Goal: Task Accomplishment & Management: Use online tool/utility

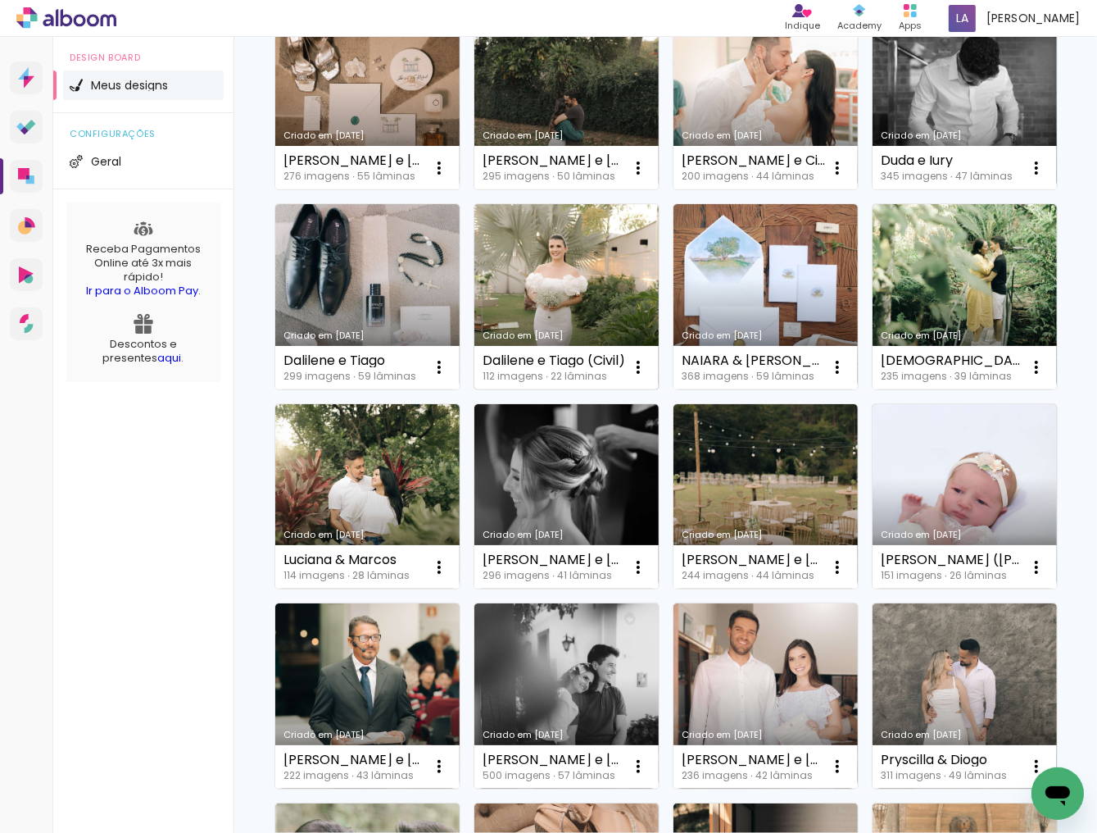
scroll to position [459, 0]
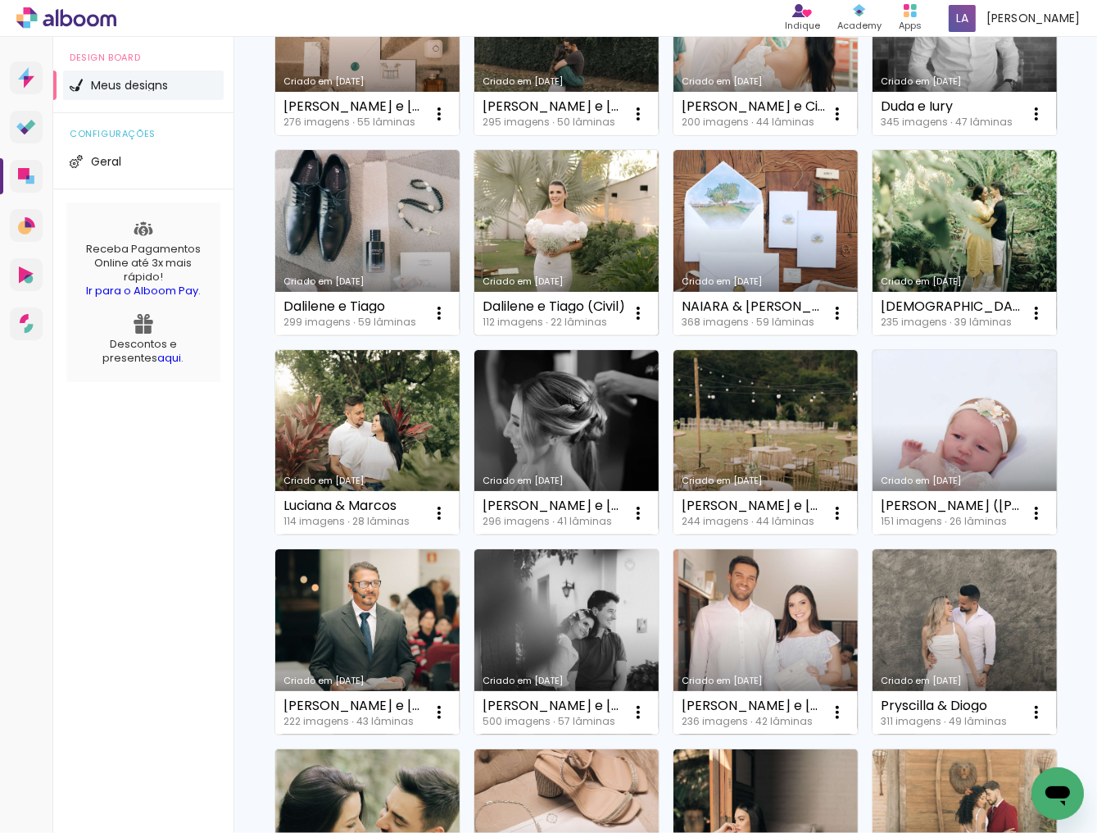
click at [475, 335] on link "Criado em [DATE]" at bounding box center [567, 242] width 184 height 185
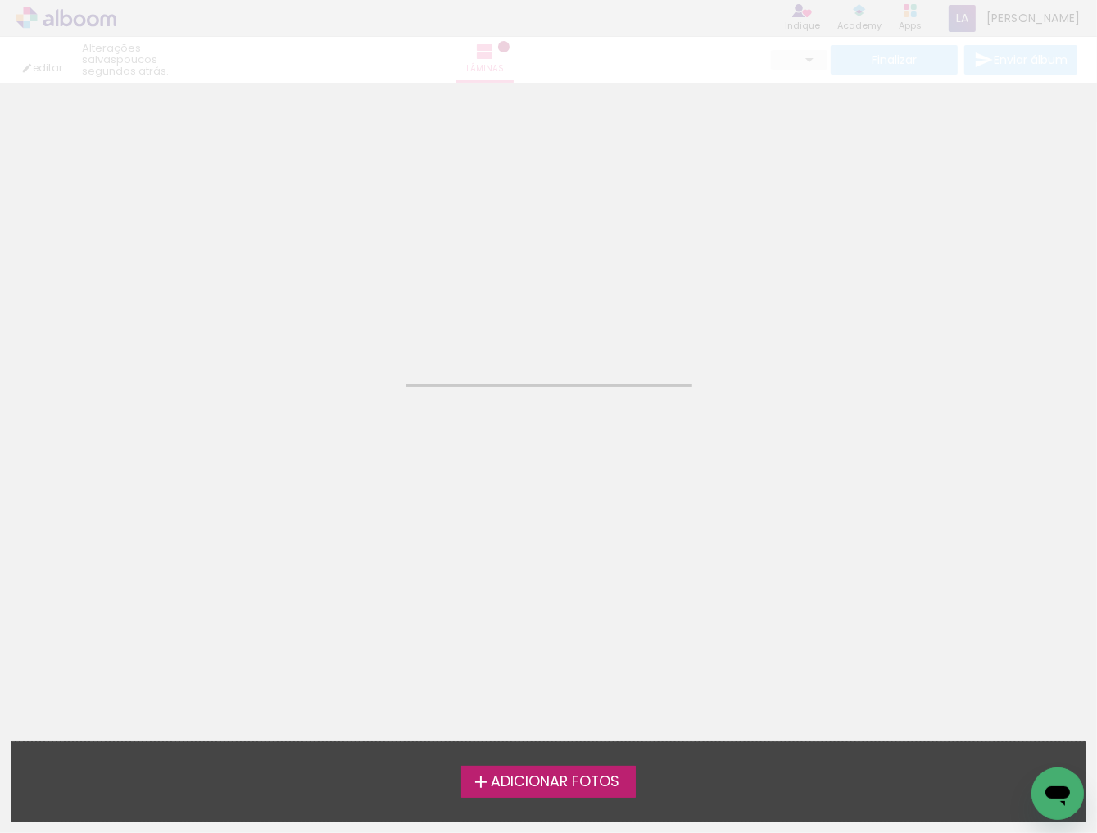
click at [395, 451] on neon-animated-pages "Confirmar Cancelar" at bounding box center [548, 458] width 1097 height 750
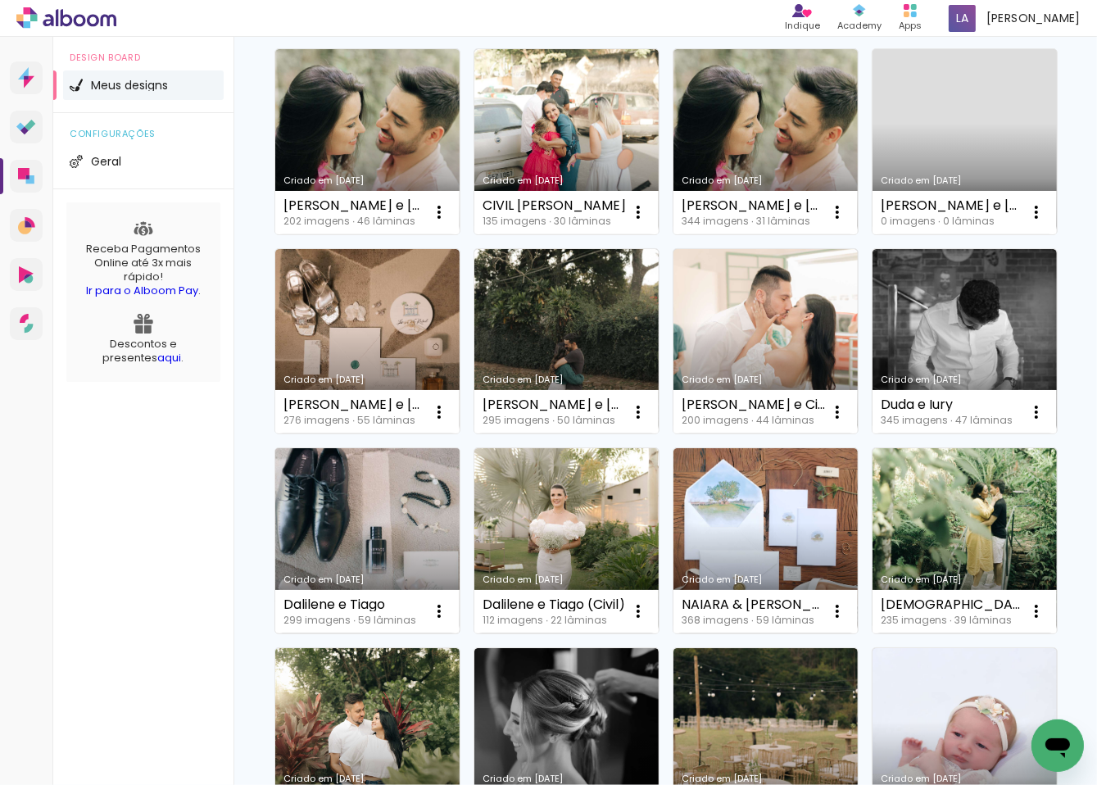
scroll to position [197, 0]
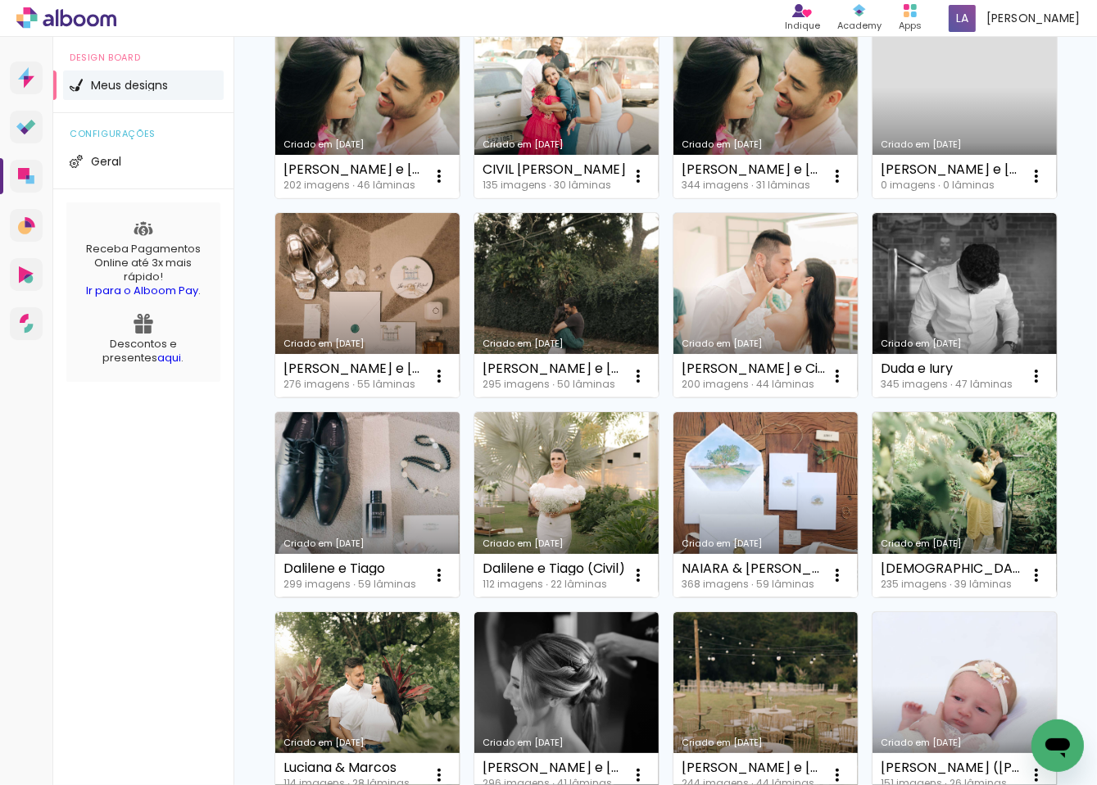
click at [460, 447] on link "Criado em [DATE]" at bounding box center [367, 504] width 184 height 185
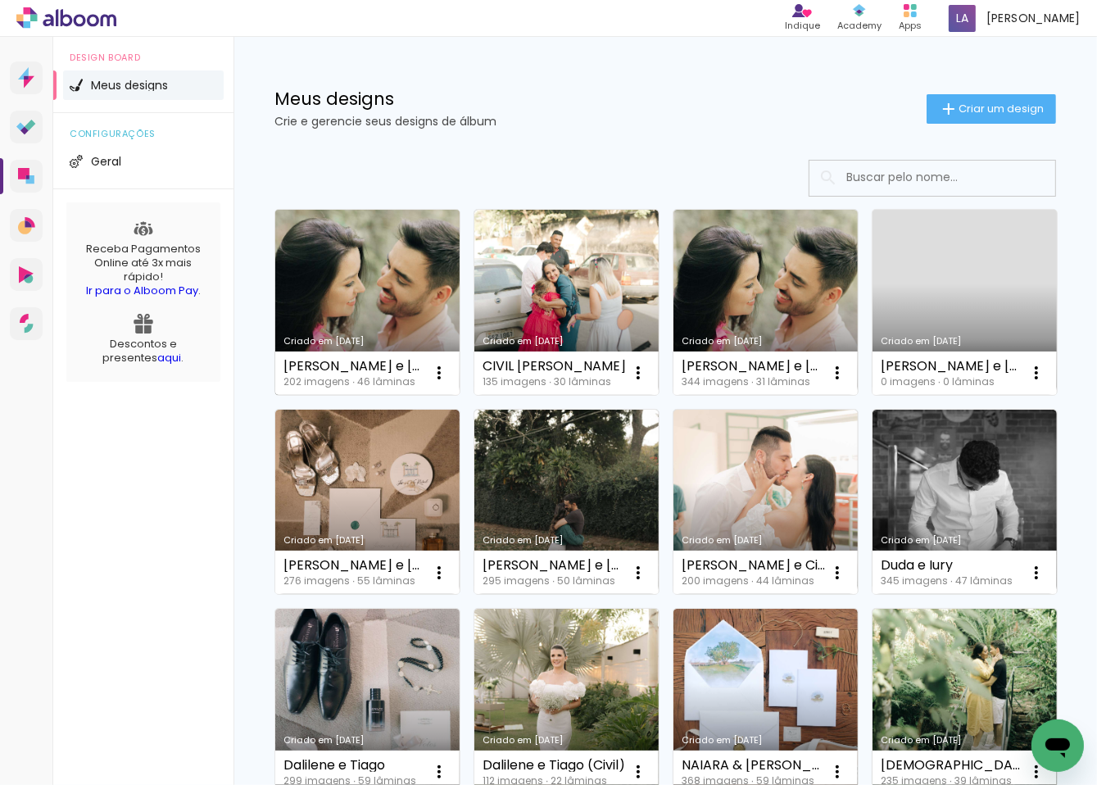
click at [398, 268] on link "Criado em [DATE]" at bounding box center [367, 302] width 184 height 185
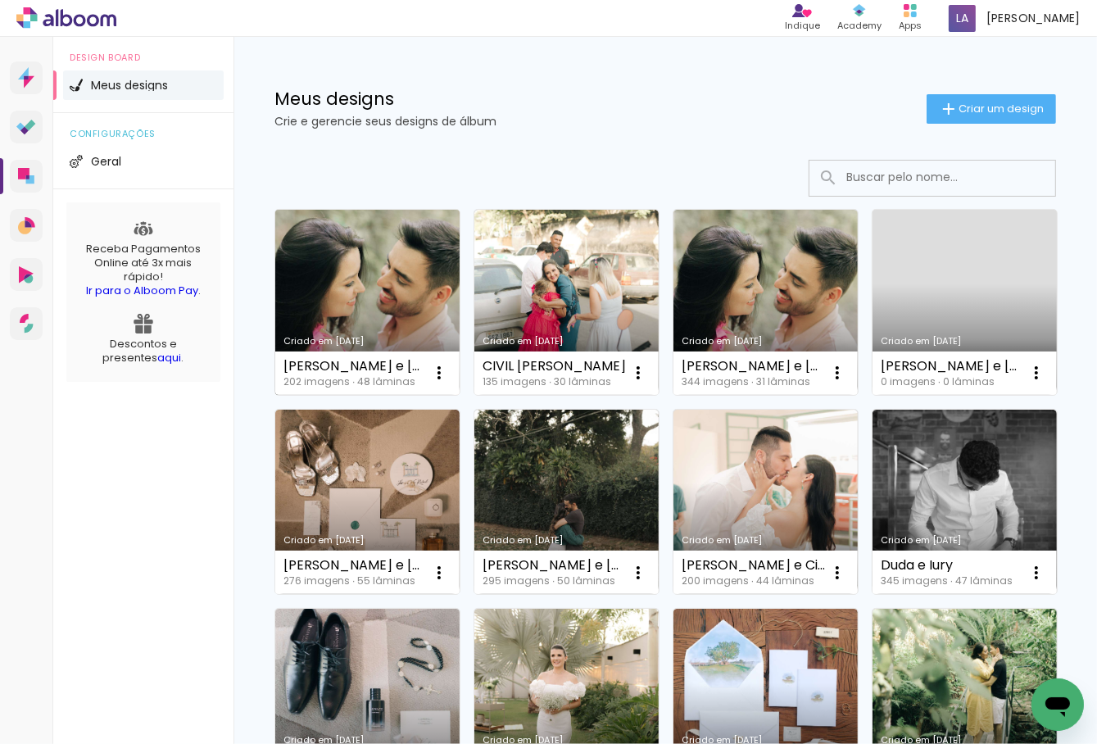
click at [380, 268] on link "Criado em [DATE]" at bounding box center [367, 302] width 184 height 185
click at [0, 0] on neon-animated-pages "Confirmar Cancelar" at bounding box center [0, 0] width 0 height 0
